Goal: Obtain resource: Download file/media

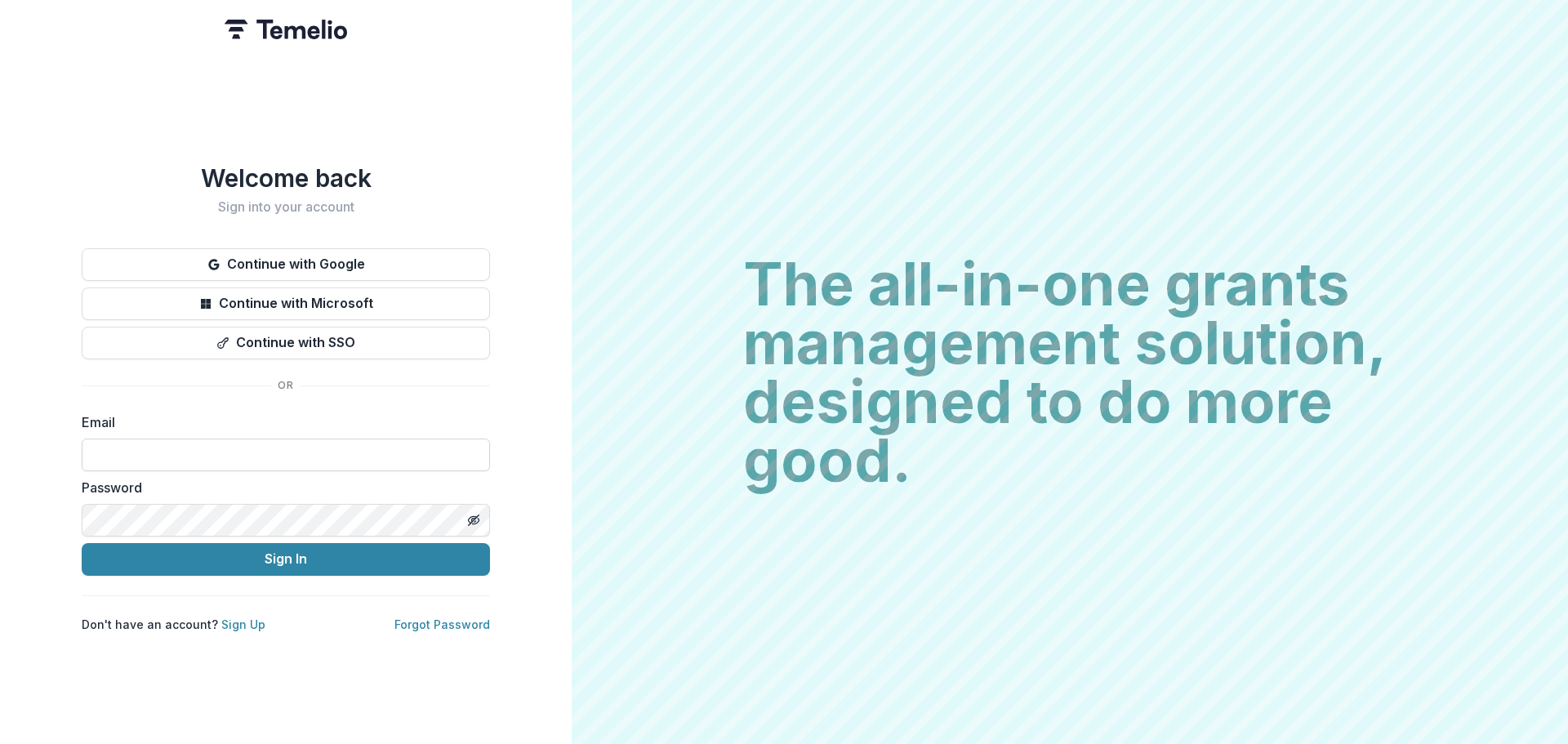
click at [225, 439] on input at bounding box center [286, 456] width 408 height 33
paste input "**********"
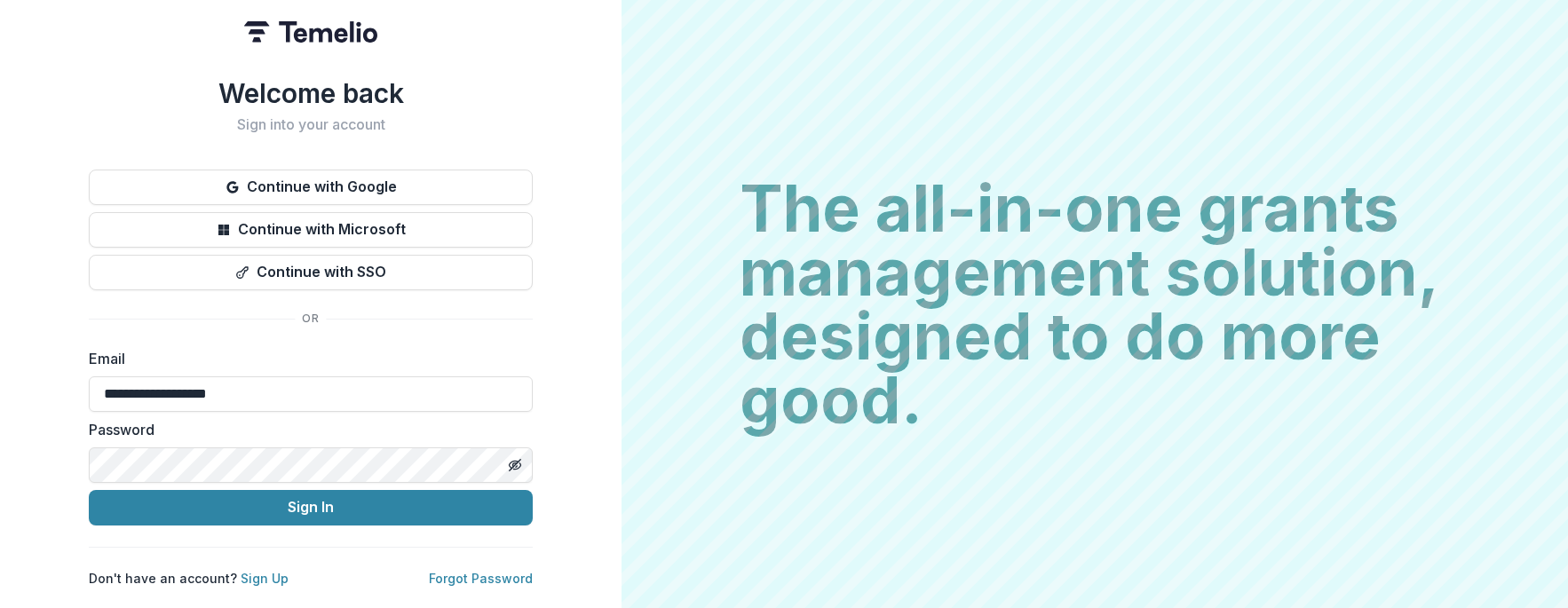
type input "**********"
click at [513, 458] on icon "Toggle password visibility" at bounding box center [515, 466] width 14 height 14
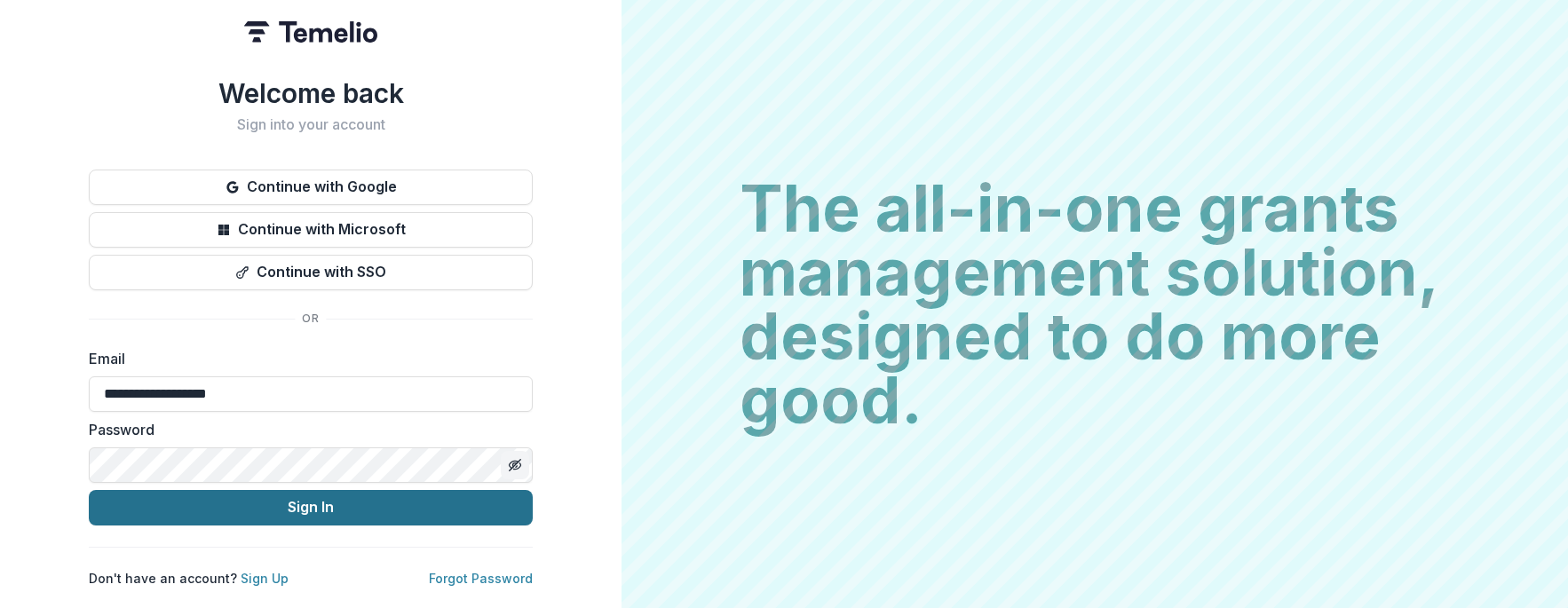
click at [287, 494] on button "Sign In" at bounding box center [311, 508] width 444 height 36
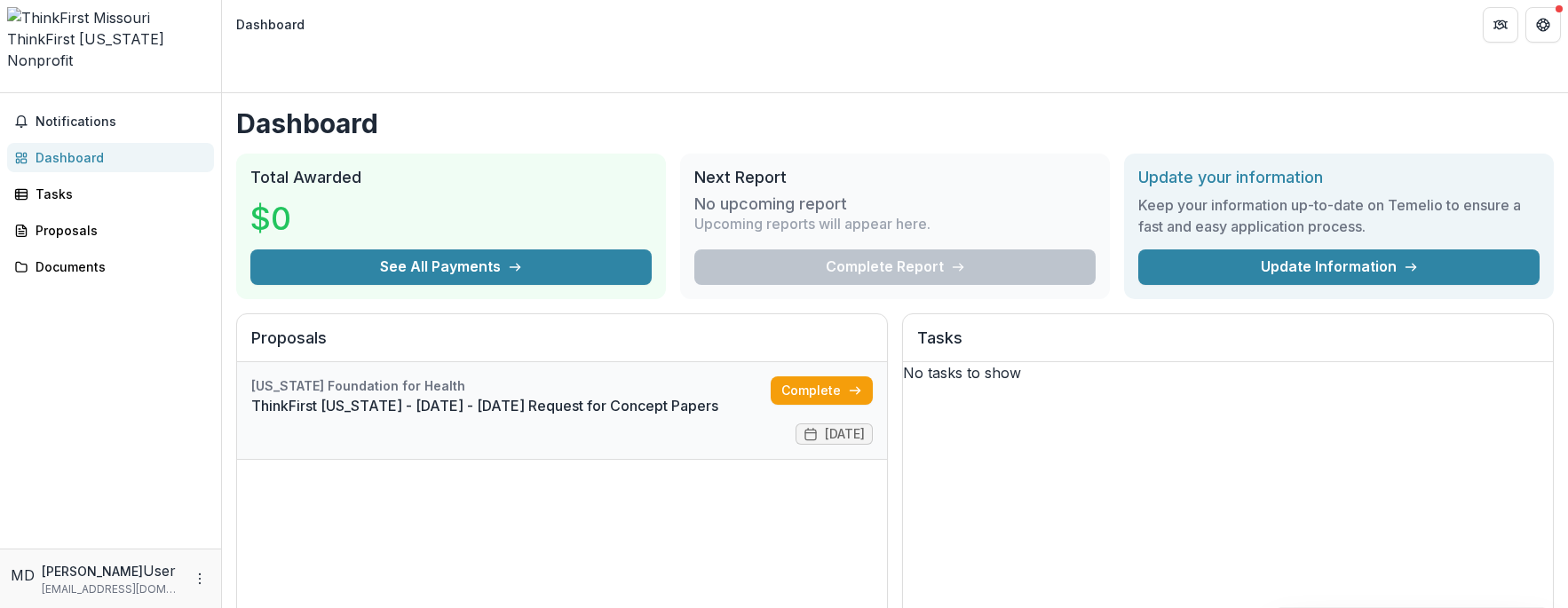
click at [516, 395] on link "ThinkFirst [US_STATE] - [DATE] - [DATE] Request for Concept Papers" at bounding box center [511, 406] width 519 height 21
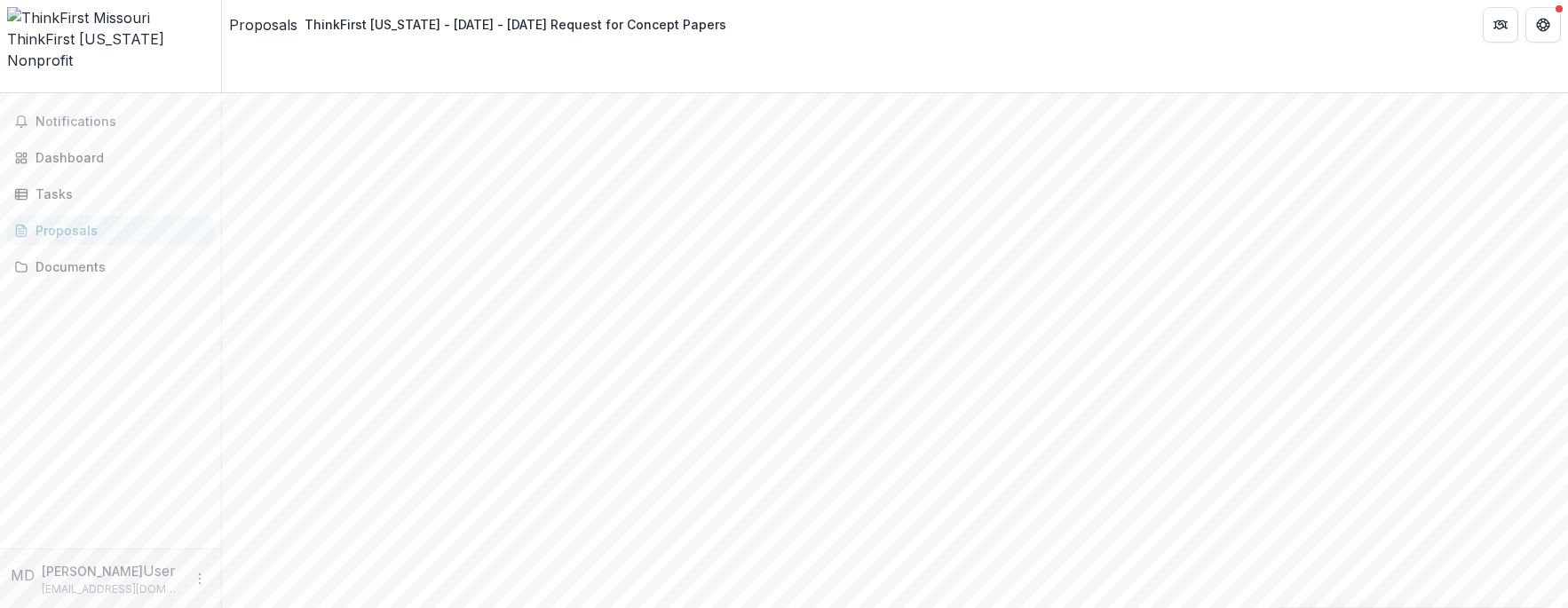
scroll to position [2515, 0]
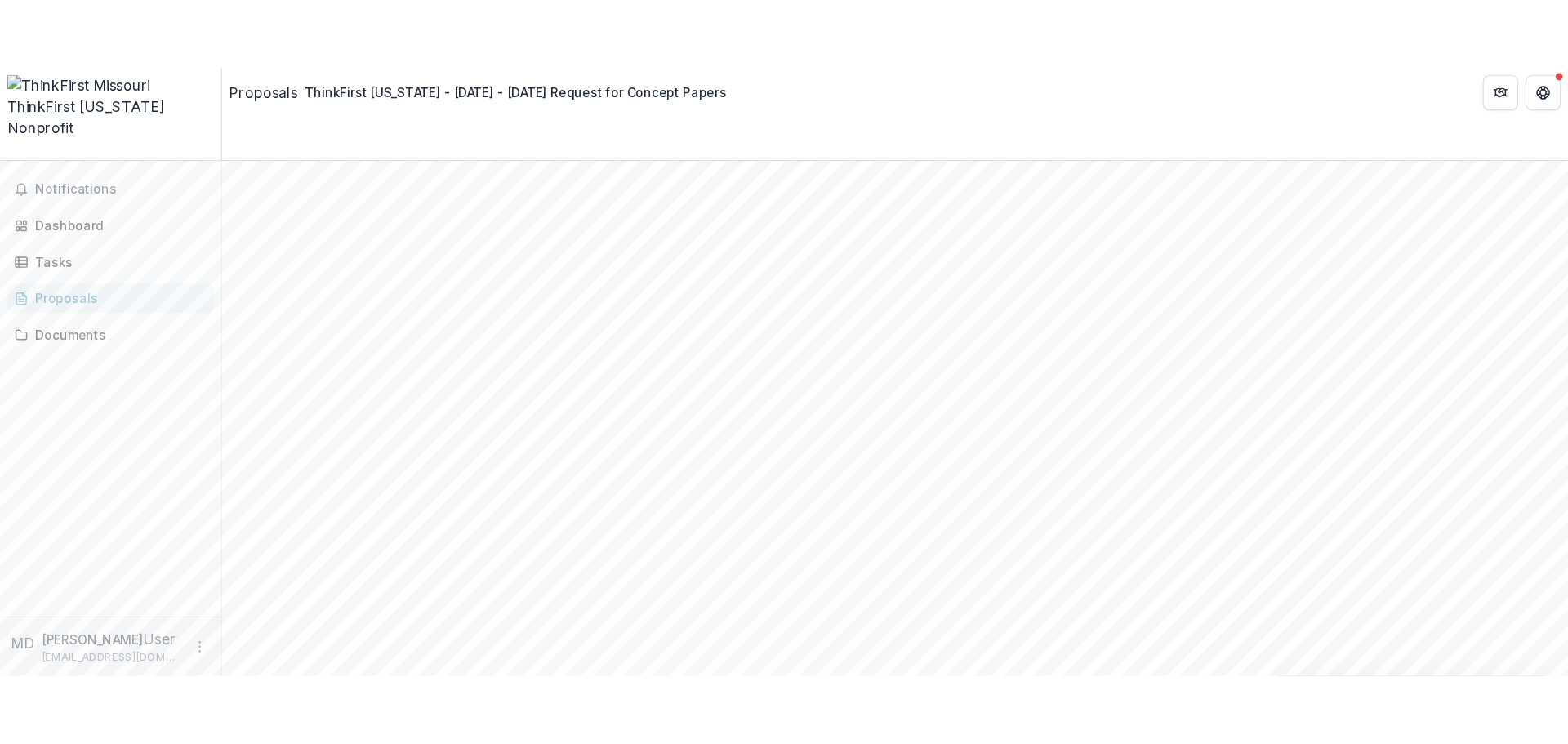
scroll to position [180, 0]
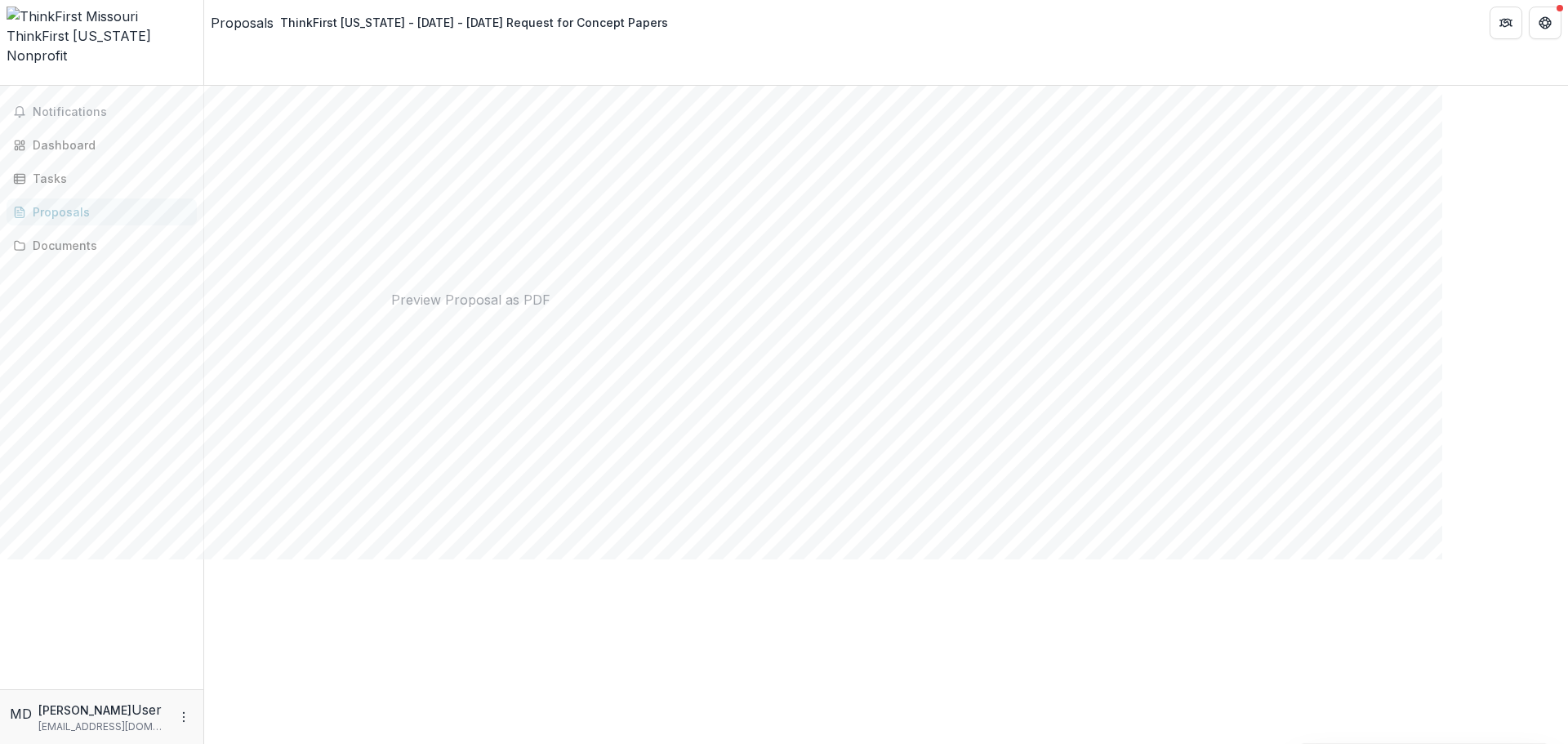
click at [0, 559] on button "Close" at bounding box center [0, 759] width 0 height 0
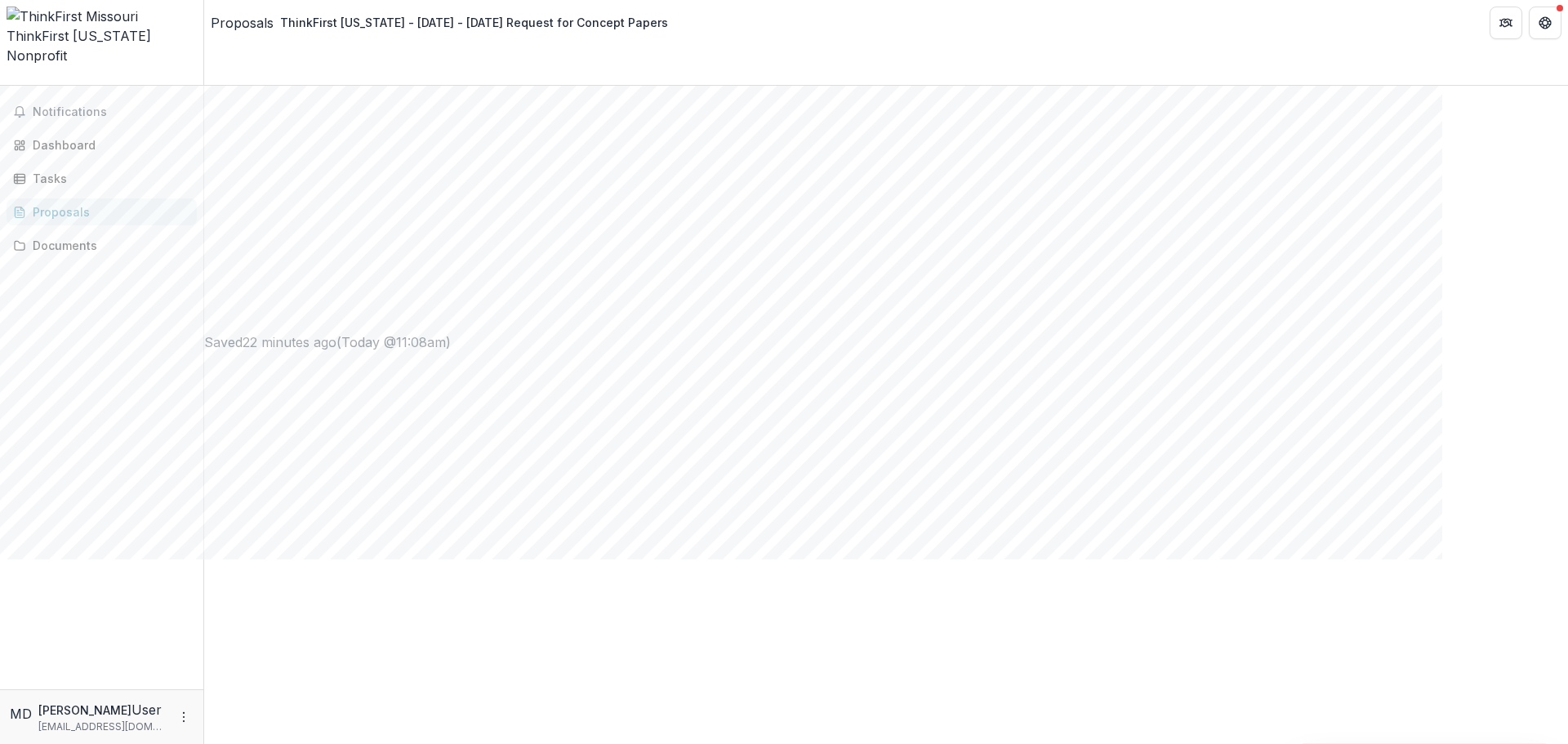
scroll to position [1161, 0]
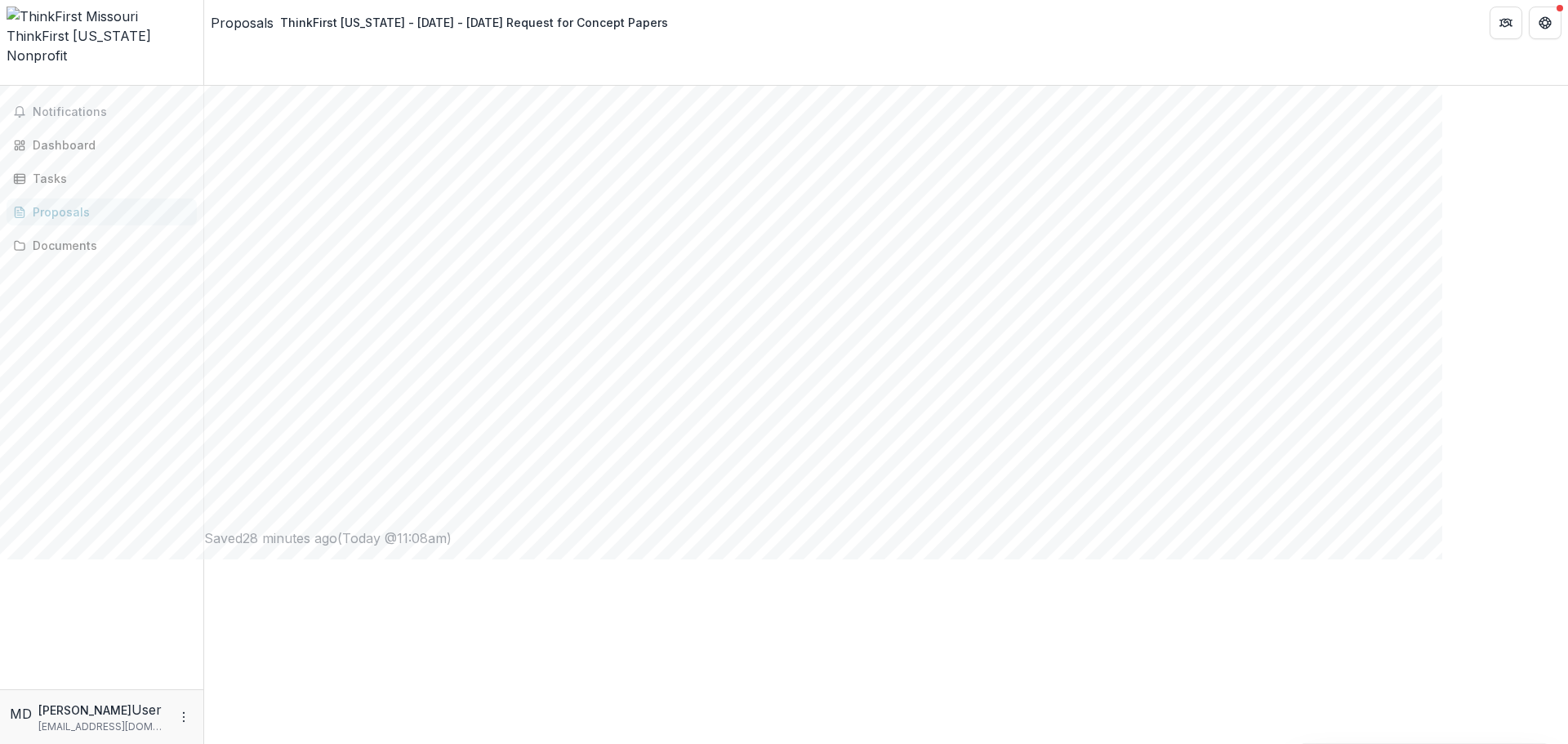
click at [0, 559] on button "Close" at bounding box center [0, 759] width 0 height 0
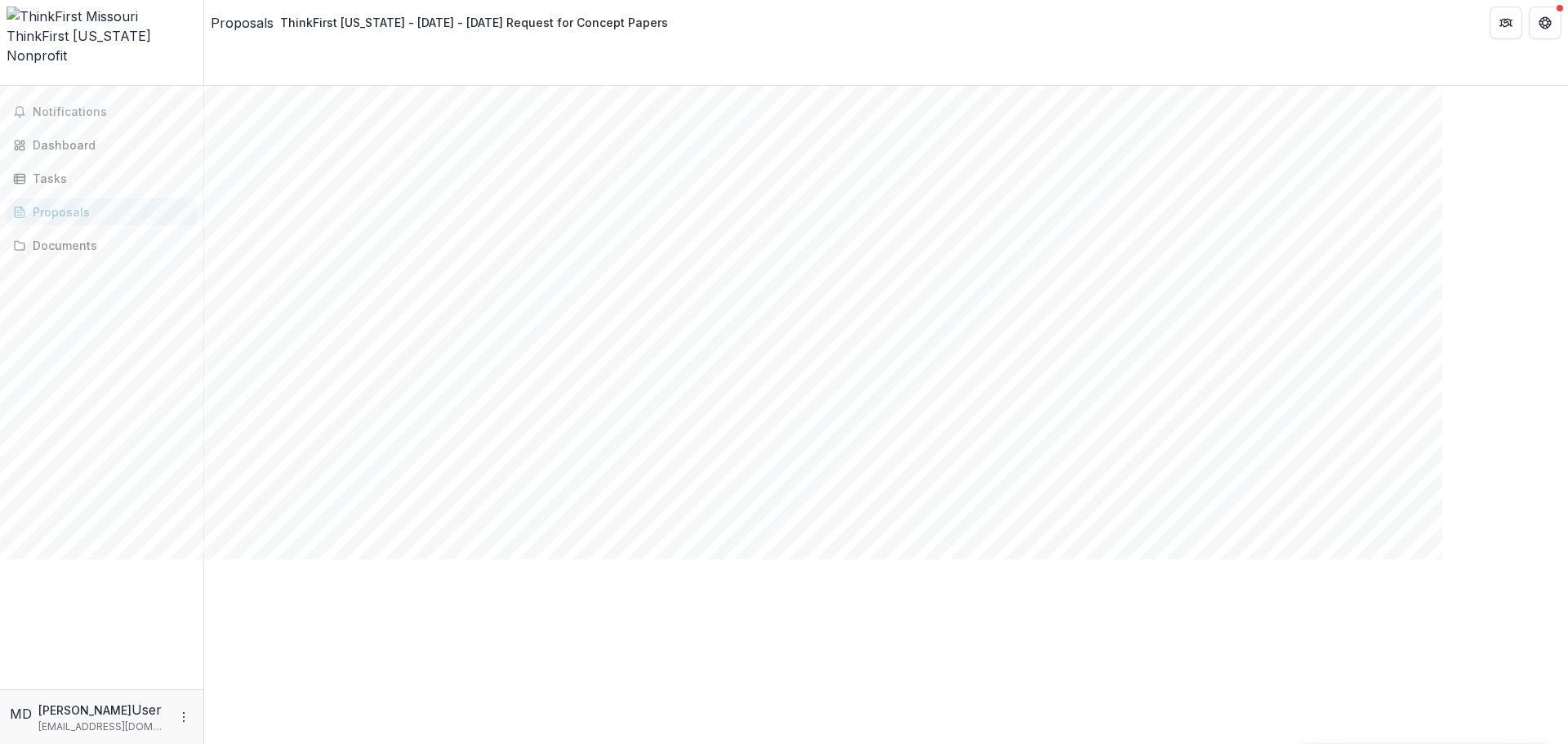
scroll to position [409, 0]
click at [0, 559] on button "Close" at bounding box center [0, 759] width 0 height 0
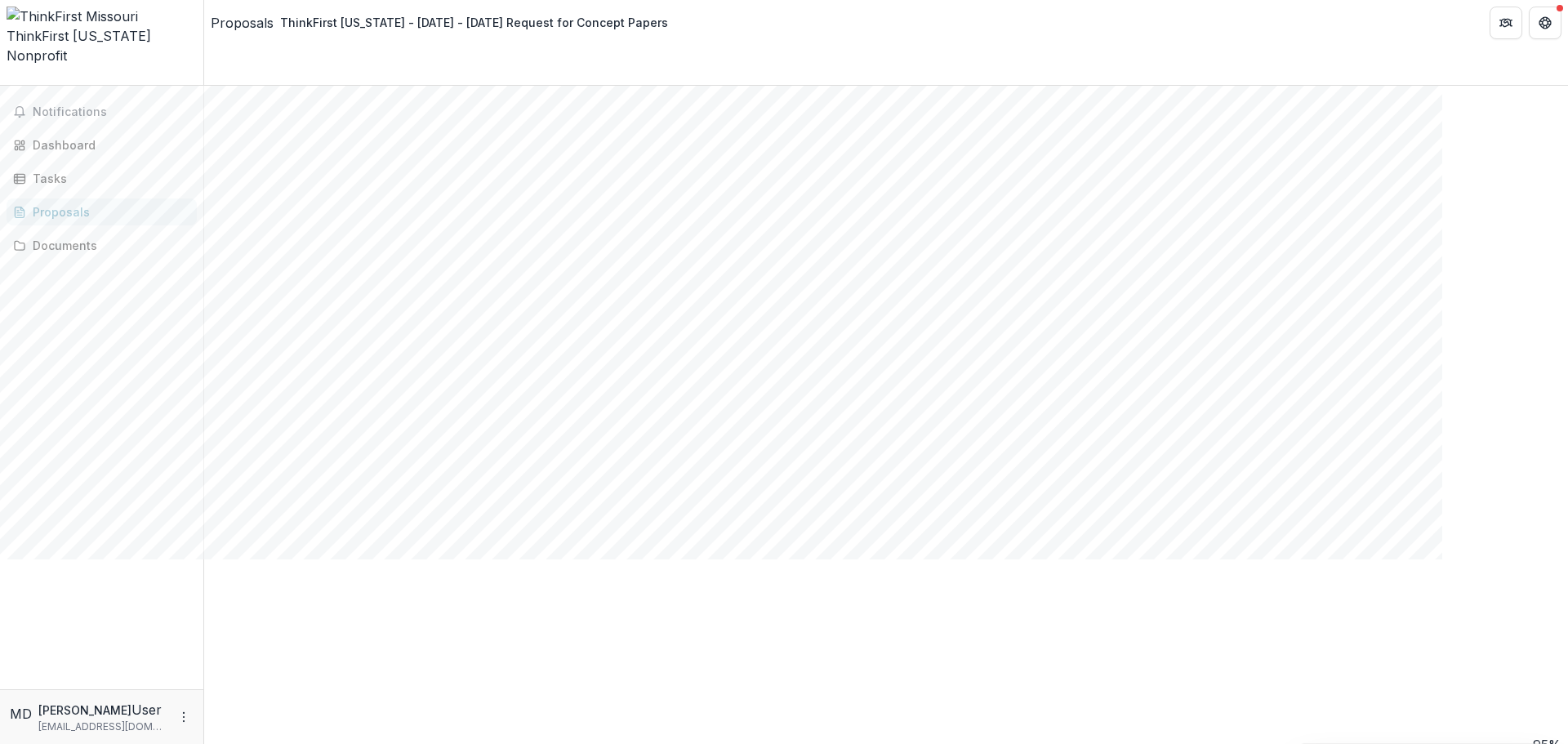
scroll to position [1474, 0]
